Goal: Browse casually

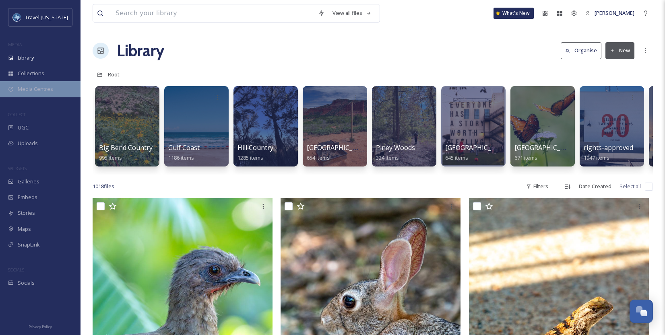
click at [29, 91] on span "Media Centres" at bounding box center [35, 89] width 35 height 8
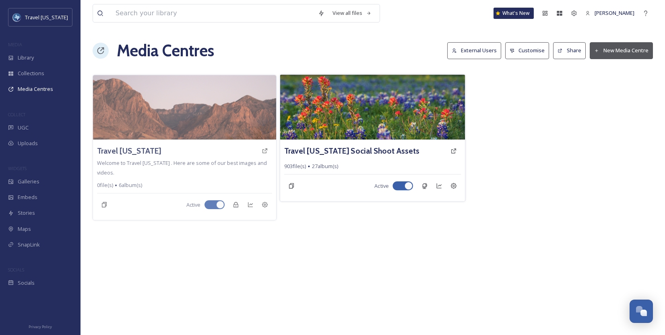
click at [347, 132] on img at bounding box center [372, 106] width 185 height 65
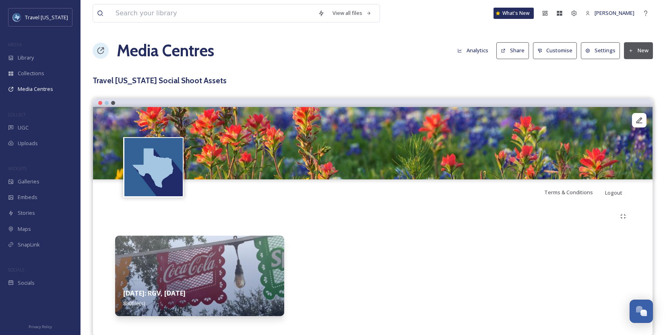
scroll to position [14, 0]
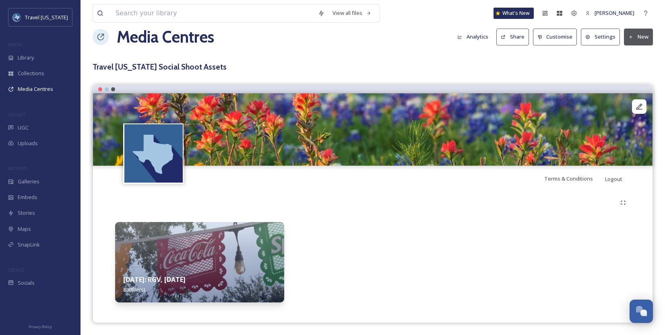
click at [240, 232] on img at bounding box center [199, 262] width 169 height 80
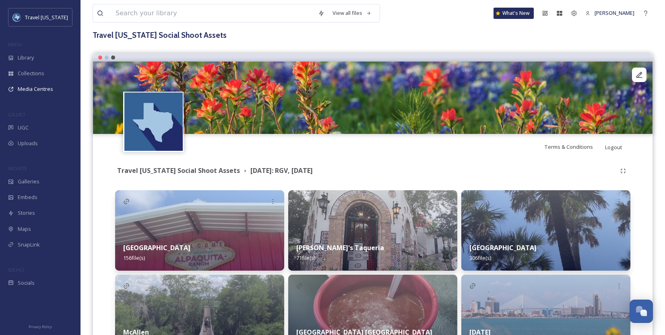
scroll to position [101, 0]
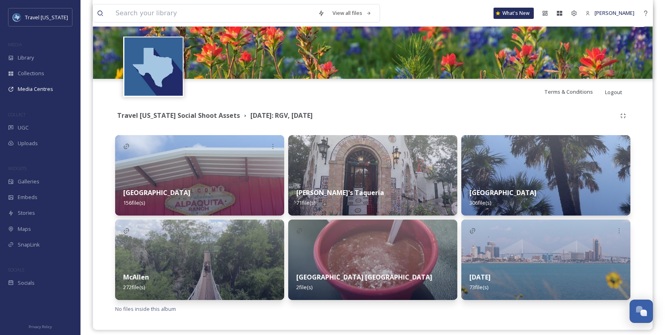
click at [422, 161] on img at bounding box center [372, 175] width 169 height 80
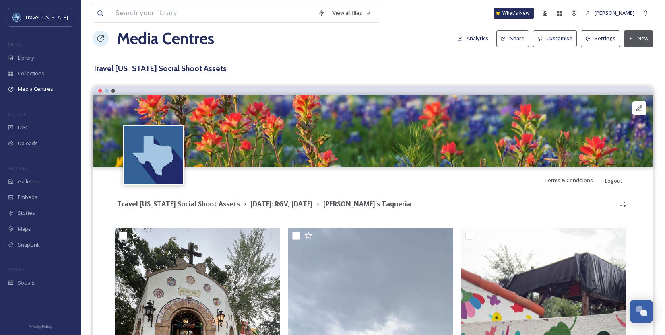
scroll to position [13, 0]
